Goal: Task Accomplishment & Management: Manage account settings

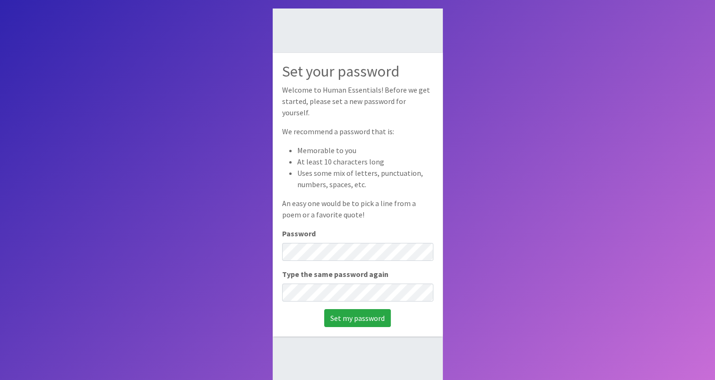
scroll to position [63, 0]
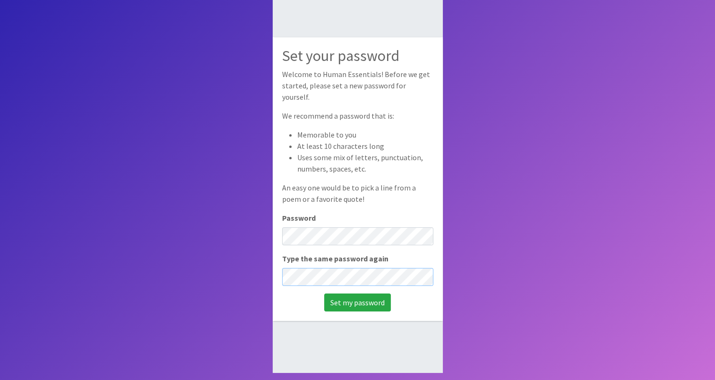
click at [324, 294] on input "Set my password" at bounding box center [357, 303] width 67 height 18
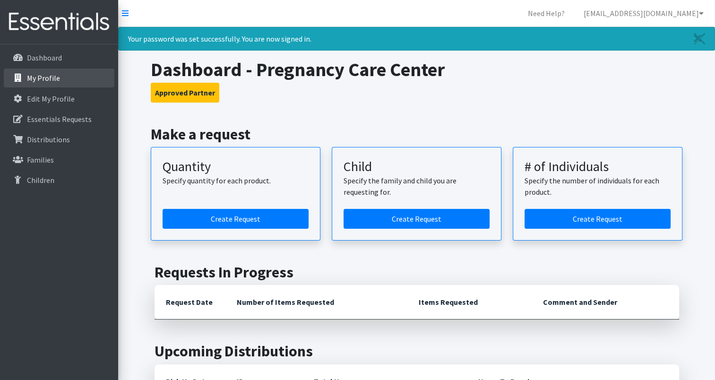
click at [65, 82] on link "My Profile" at bounding box center [59, 78] width 111 height 19
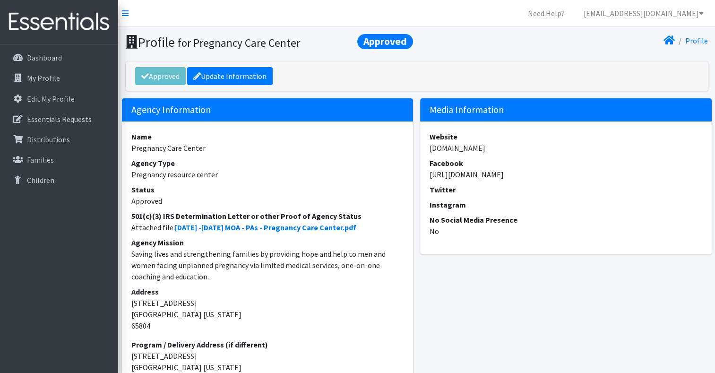
click at [654, 3] on nav "Need Help? [EMAIL_ADDRESS][DOMAIN_NAME] Organization Settings My Co-Workers My …" at bounding box center [416, 13] width 597 height 27
click at [689, 18] on link "[EMAIL_ADDRESS][DOMAIN_NAME]" at bounding box center [643, 13] width 135 height 19
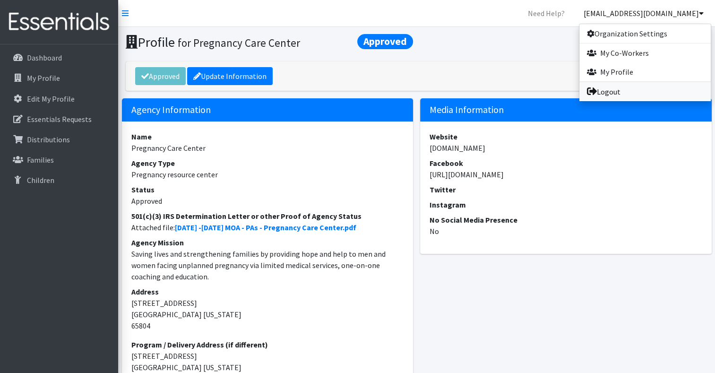
click at [618, 90] on link "Logout" at bounding box center [645, 91] width 131 height 19
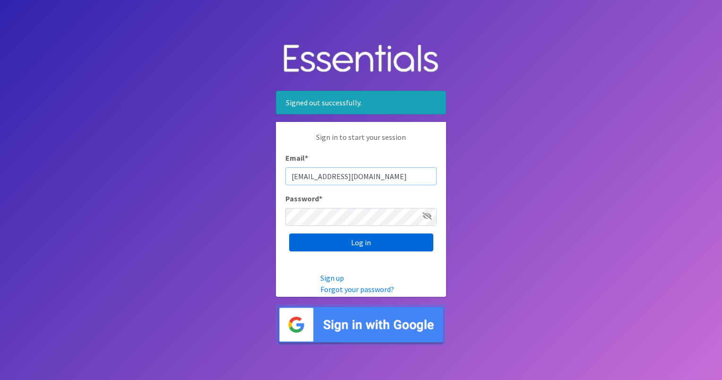
type input "[EMAIL_ADDRESS][DOMAIN_NAME]"
click at [365, 241] on input "Log in" at bounding box center [361, 243] width 144 height 18
